Goal: Download file/media

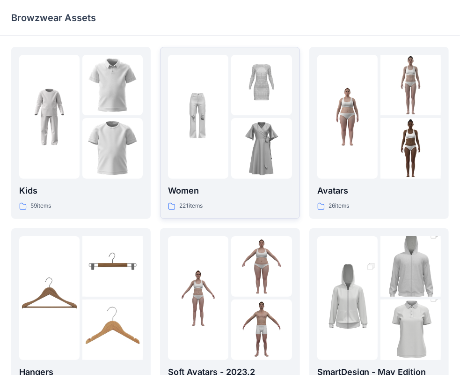
scroll to position [7, 0]
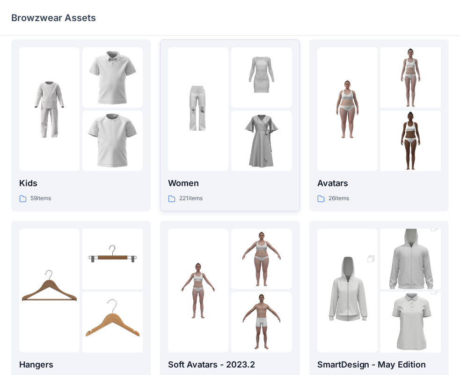
click at [259, 132] on img at bounding box center [261, 141] width 60 height 60
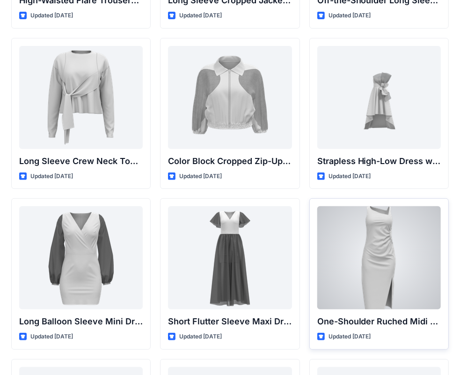
scroll to position [169, 0]
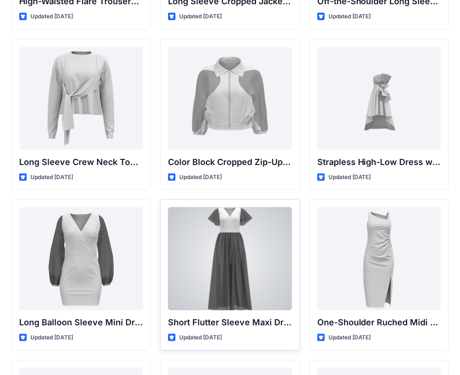
click at [218, 272] on div at bounding box center [230, 258] width 124 height 103
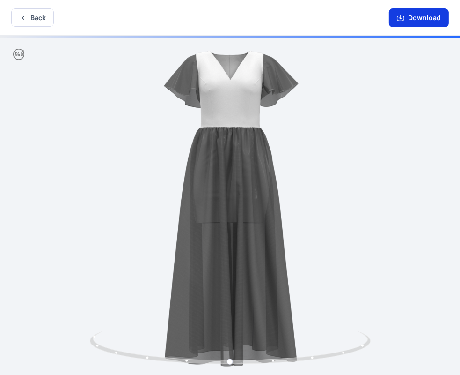
click at [418, 15] on button "Download" at bounding box center [419, 17] width 60 height 19
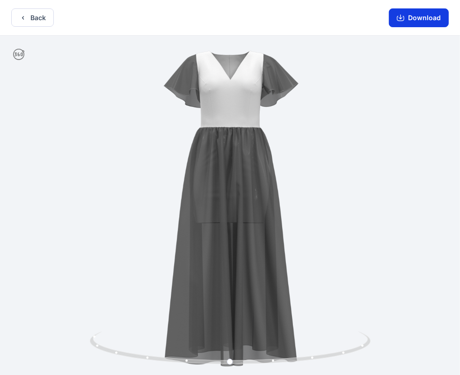
click at [427, 25] on button "Download" at bounding box center [419, 17] width 60 height 19
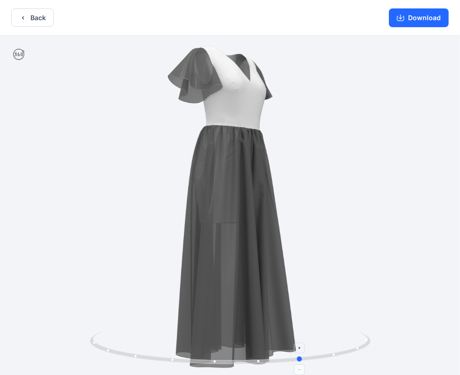
drag, startPoint x: 231, startPoint y: 360, endPoint x: 344, endPoint y: 334, distance: 115.6
click at [344, 334] on icon at bounding box center [231, 348] width 283 height 35
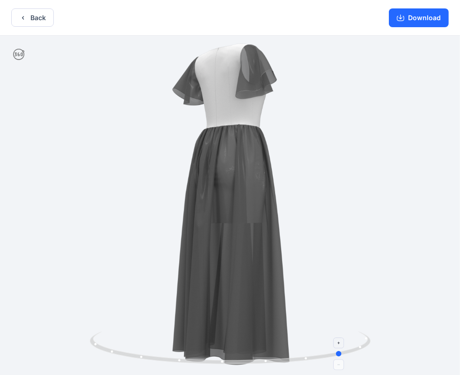
click at [341, 356] on icon at bounding box center [231, 348] width 283 height 35
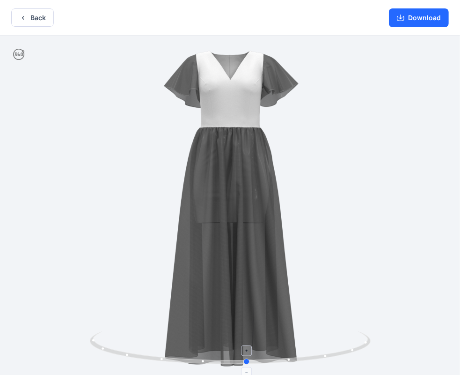
drag, startPoint x: 341, startPoint y: 356, endPoint x: 233, endPoint y: 332, distance: 110.4
click at [233, 332] on icon at bounding box center [231, 348] width 283 height 35
click at [32, 20] on button "Back" at bounding box center [32, 17] width 43 height 18
